Goal: Find specific page/section: Find specific page/section

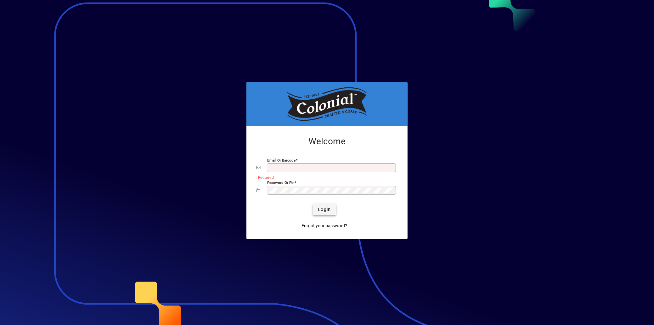
type input "**********"
click at [323, 211] on span "Login" at bounding box center [324, 209] width 13 height 7
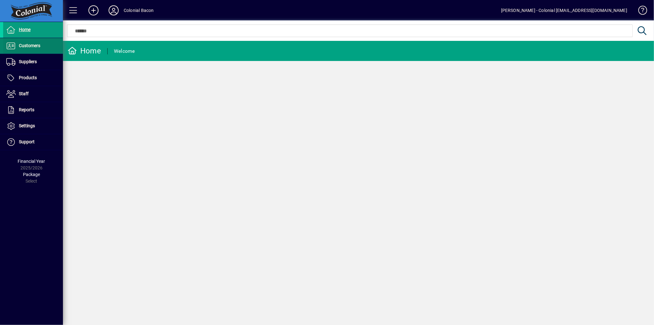
click at [23, 44] on span "Customers" at bounding box center [29, 45] width 21 height 5
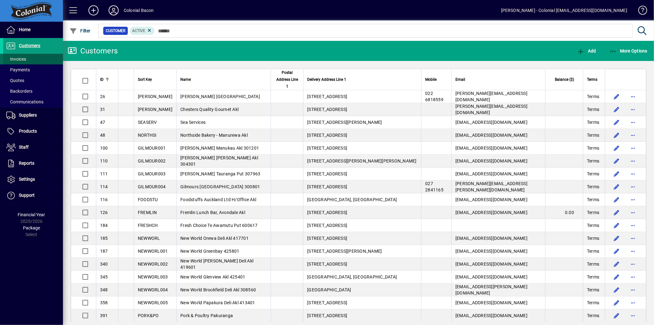
click at [19, 58] on span "Invoices" at bounding box center [16, 59] width 20 height 5
